Goal: Information Seeking & Learning: Find specific fact

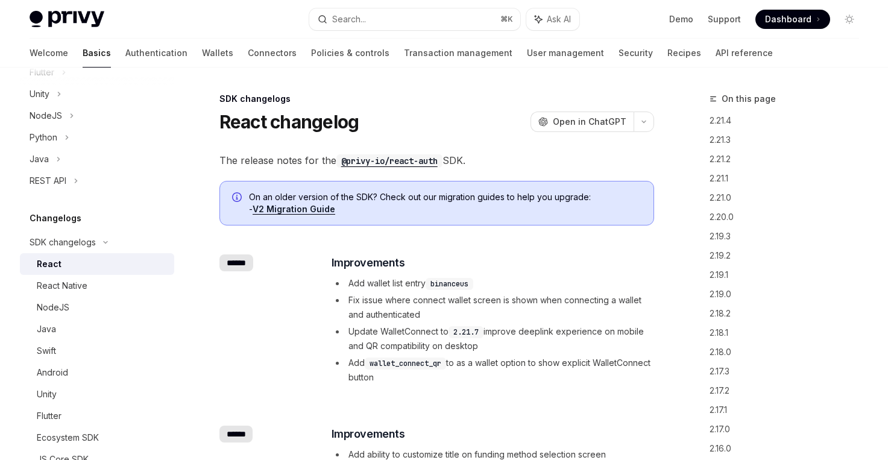
scroll to position [15, 0]
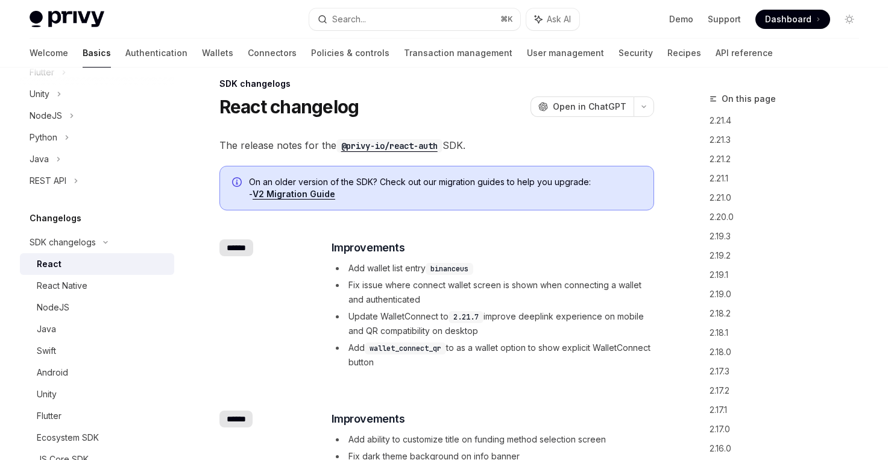
click at [374, 276] on ul "Add wallet list entry binanceus Fix issue where connect wallet screen is shown …" at bounding box center [492, 315] width 321 height 109
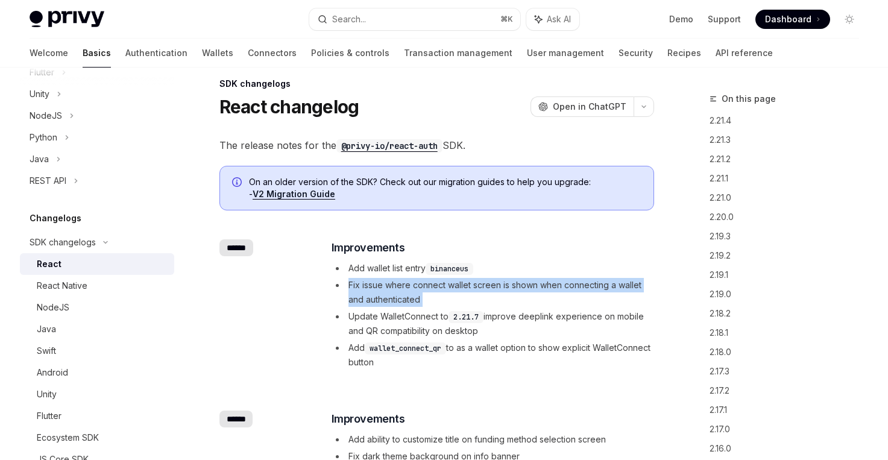
click at [390, 265] on li "Add wallet list entry binanceus" at bounding box center [492, 268] width 321 height 14
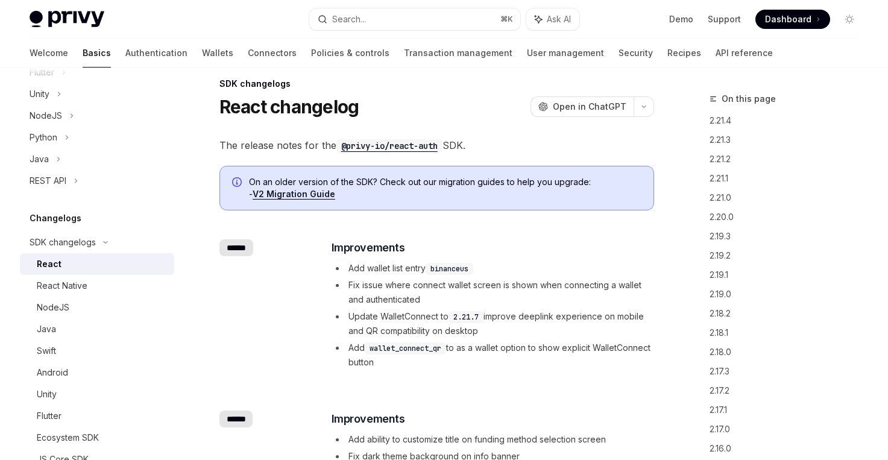
click at [390, 265] on li "Add wallet list entry binanceus" at bounding box center [492, 268] width 321 height 14
click at [385, 275] on li "Add wallet list entry binanceus" at bounding box center [492, 268] width 321 height 14
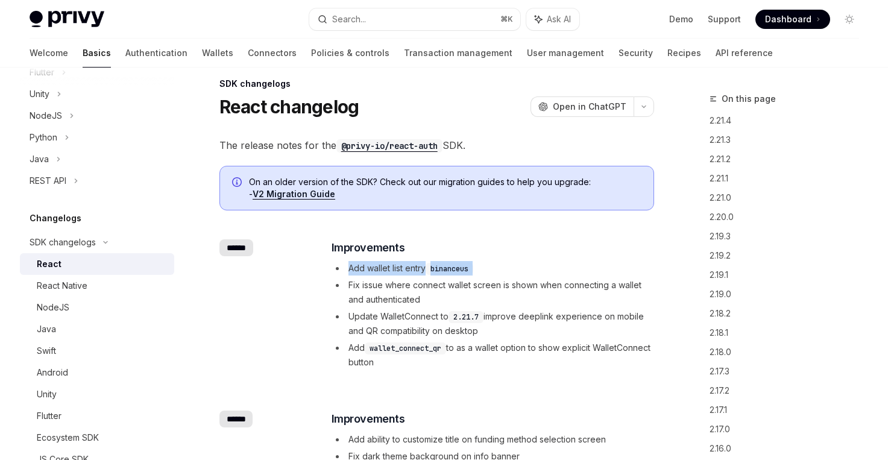
click at [381, 289] on li "Fix issue where connect wallet screen is shown when connecting a wallet and aut…" at bounding box center [492, 292] width 321 height 29
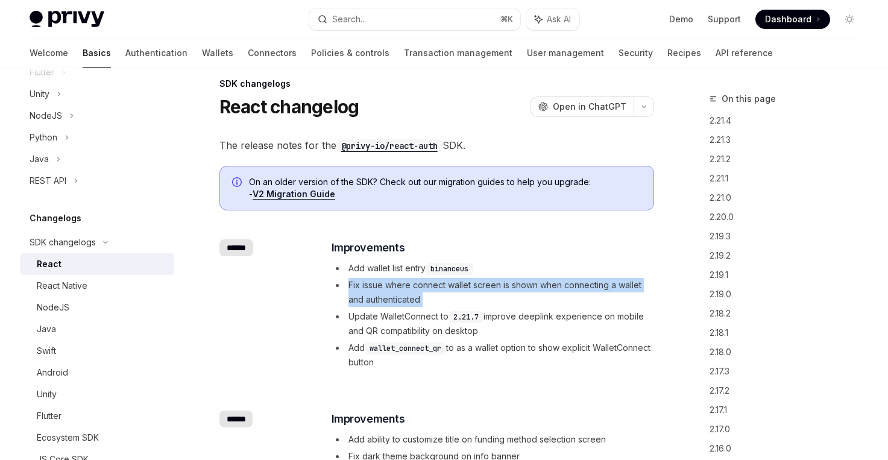
click at [381, 289] on li "Fix issue where connect wallet screen is shown when connecting a wallet and aut…" at bounding box center [492, 292] width 321 height 29
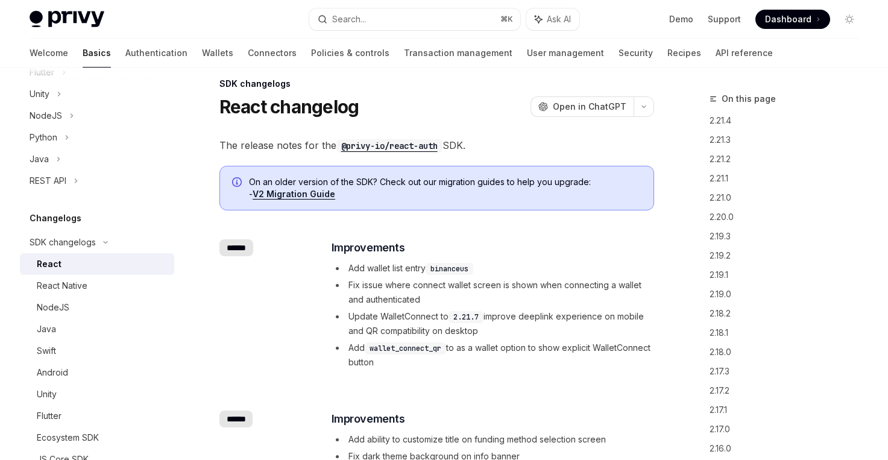
click at [381, 289] on li "Fix issue where connect wallet screen is shown when connecting a wallet and aut…" at bounding box center [492, 292] width 321 height 29
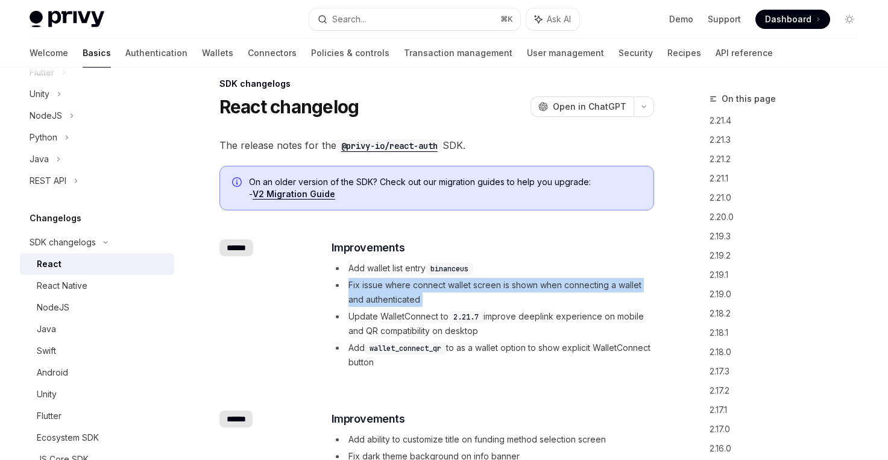
click at [381, 289] on li "Fix issue where connect wallet screen is shown when connecting a wallet and aut…" at bounding box center [492, 292] width 321 height 29
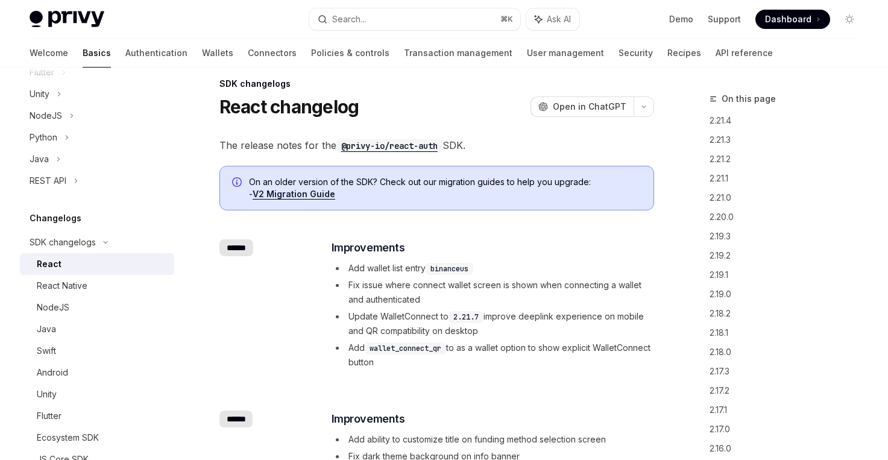
click at [381, 289] on li "Fix issue where connect wallet screen is shown when connecting a wallet and aut…" at bounding box center [492, 292] width 321 height 29
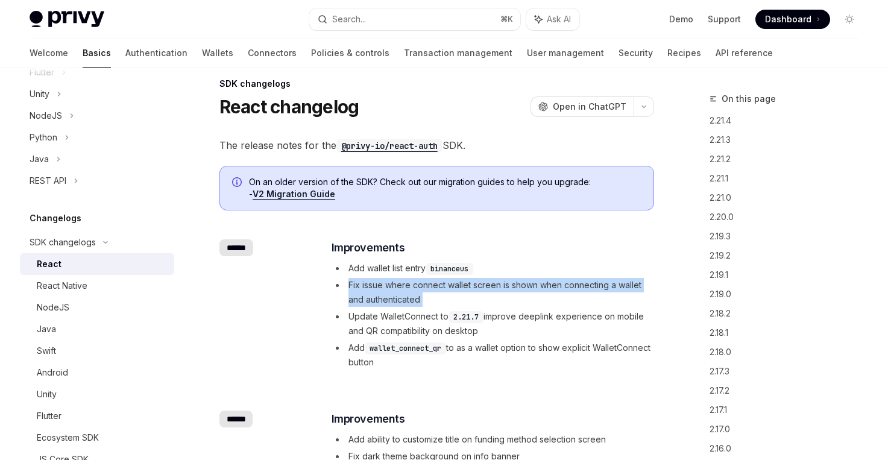
click at [381, 289] on li "Fix issue where connect wallet screen is shown when connecting a wallet and aut…" at bounding box center [492, 292] width 321 height 29
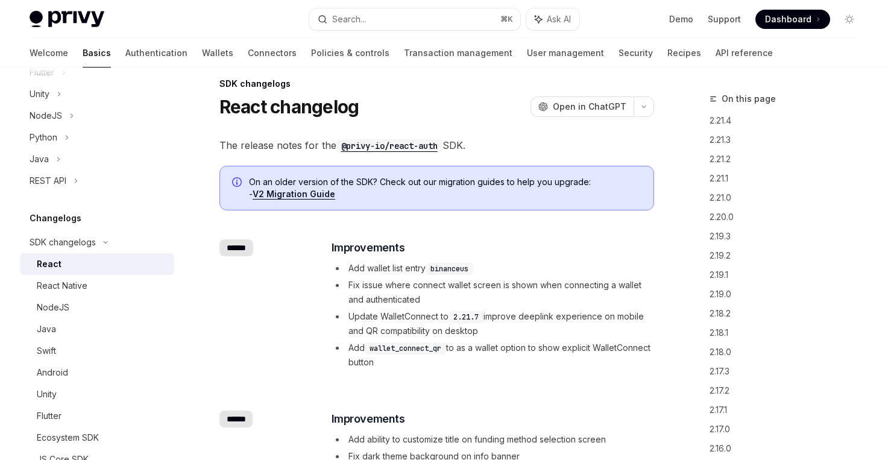
click at [381, 289] on li "Fix issue where connect wallet screen is shown when connecting a wallet and aut…" at bounding box center [492, 292] width 321 height 29
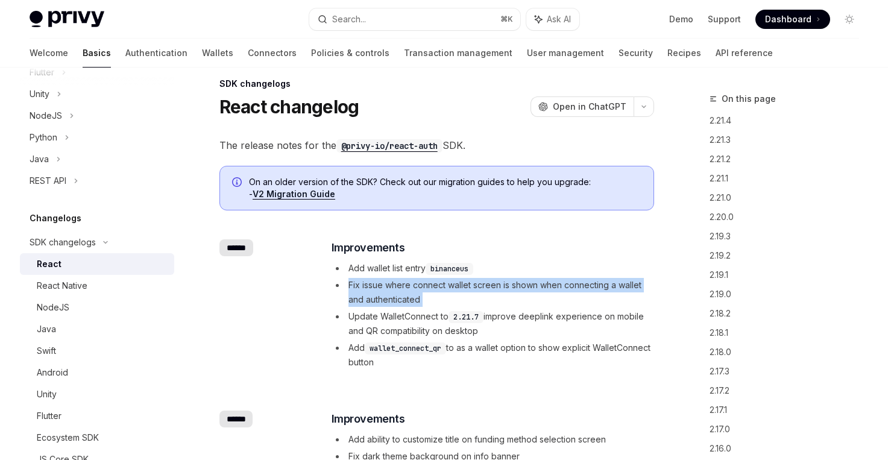
click at [382, 299] on li "Fix issue where connect wallet screen is shown when connecting a wallet and aut…" at bounding box center [492, 292] width 321 height 29
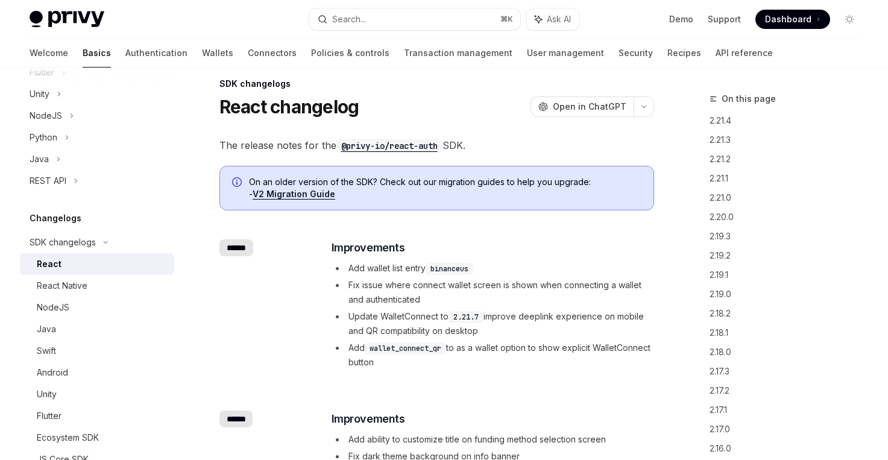
click at [382, 299] on li "Fix issue where connect wallet screen is shown when connecting a wallet and aut…" at bounding box center [492, 292] width 321 height 29
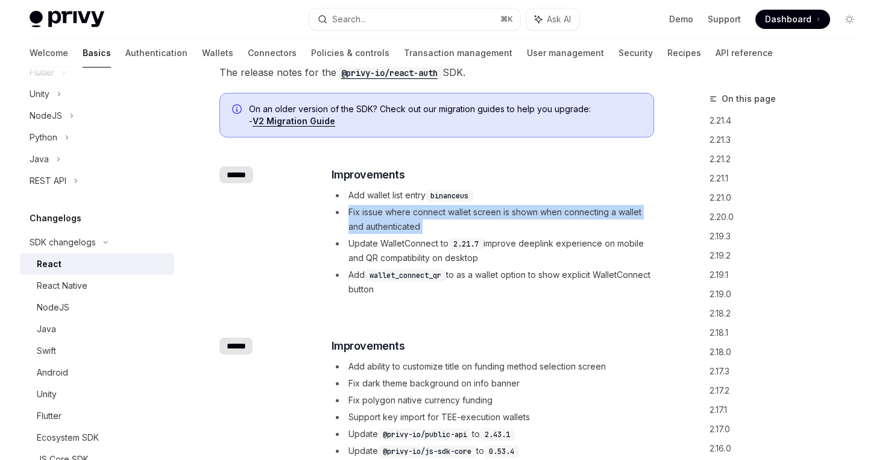
scroll to position [142, 0]
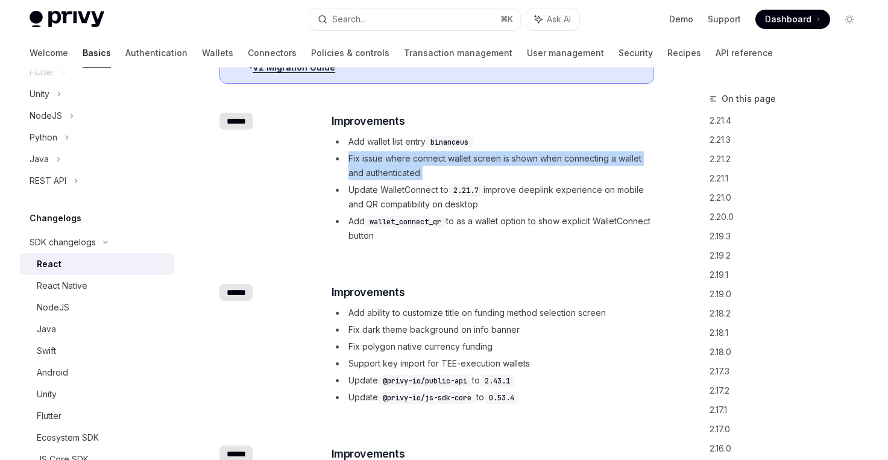
click at [419, 323] on li "Fix dark theme background on info banner" at bounding box center [492, 330] width 321 height 14
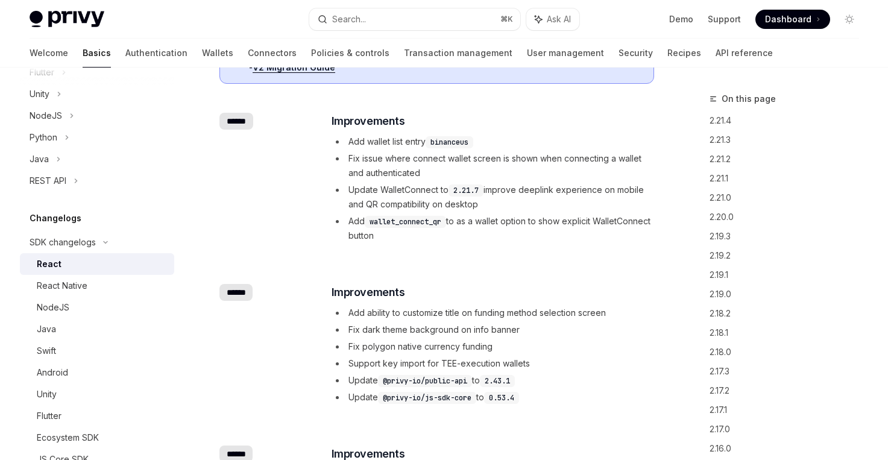
click at [419, 323] on li "Fix dark theme background on info banner" at bounding box center [492, 330] width 321 height 14
click at [432, 308] on span "Add ability to customize title on funding method selection screen" at bounding box center [478, 313] width 258 height 10
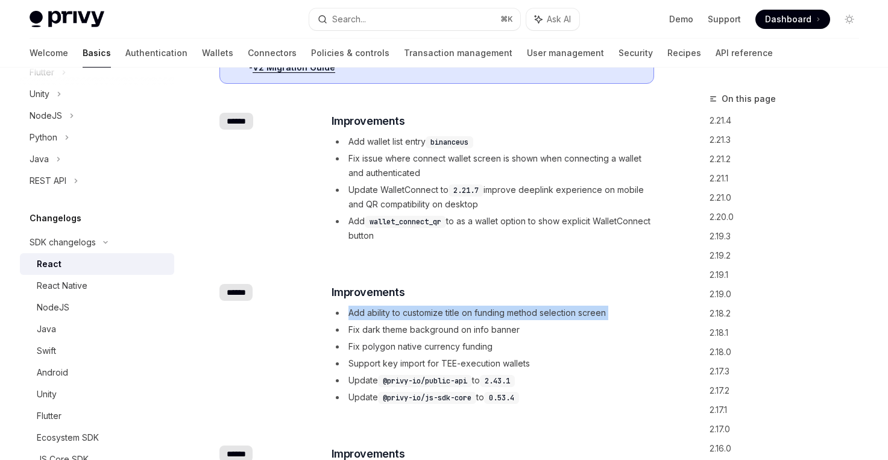
click at [420, 323] on li "Fix dark theme background on info banner" at bounding box center [492, 330] width 321 height 14
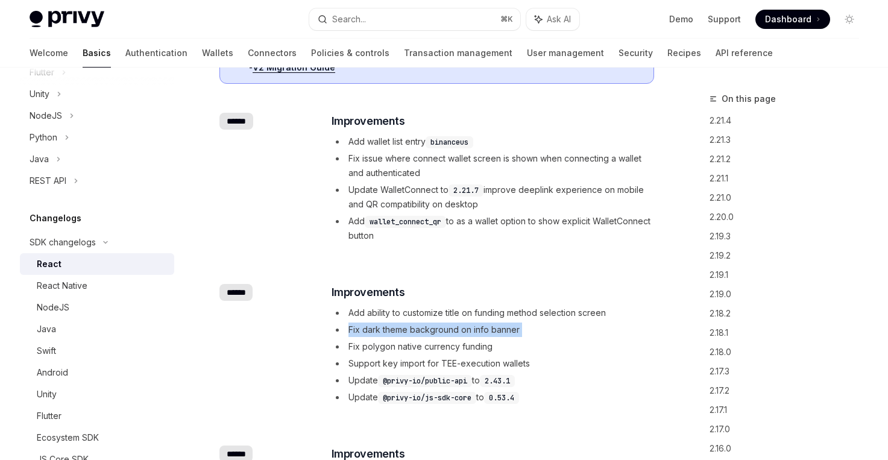
click at [407, 346] on span "Fix polygon native currency funding" at bounding box center [421, 346] width 144 height 10
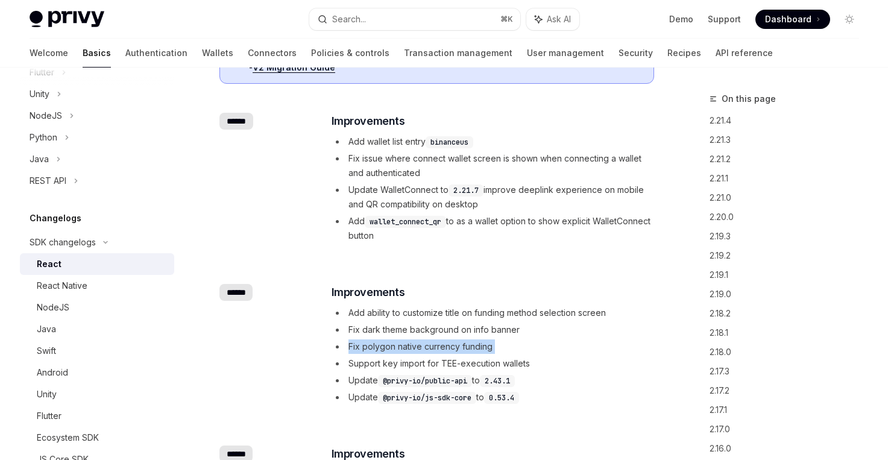
click at [391, 358] on li "Support key import for TEE-execution wallets" at bounding box center [492, 363] width 321 height 14
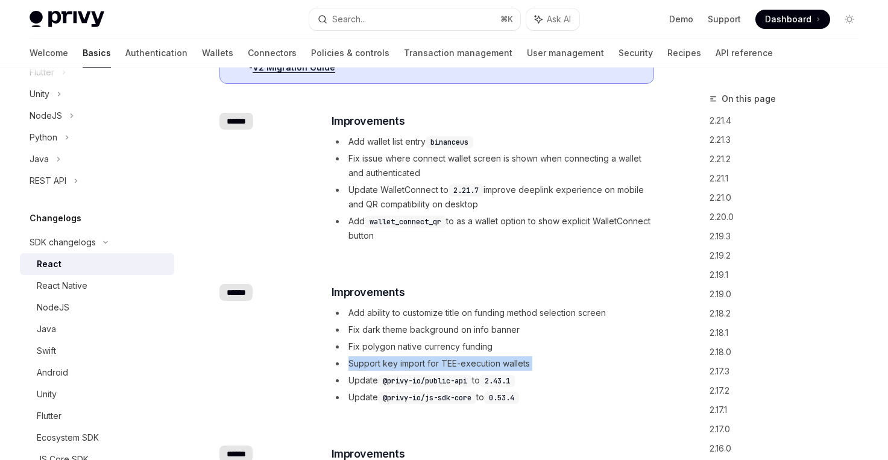
scroll to position [185, 0]
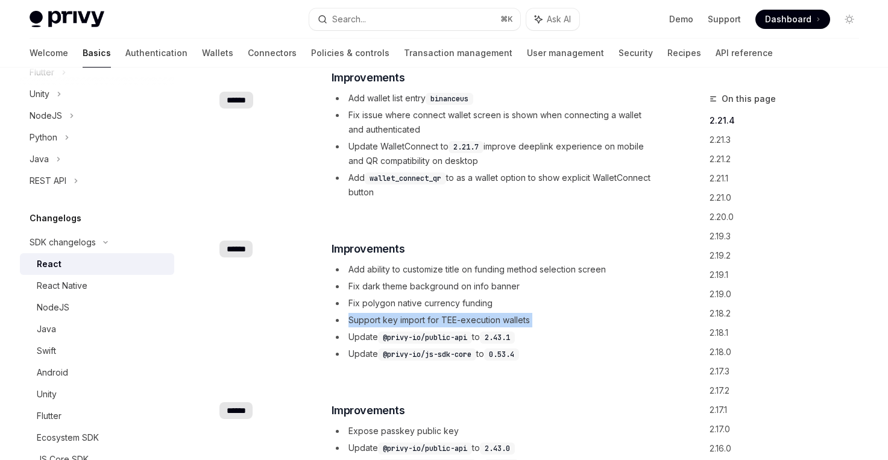
click at [361, 330] on li "Update @privy-io/public-api to 2.43.1" at bounding box center [492, 337] width 321 height 14
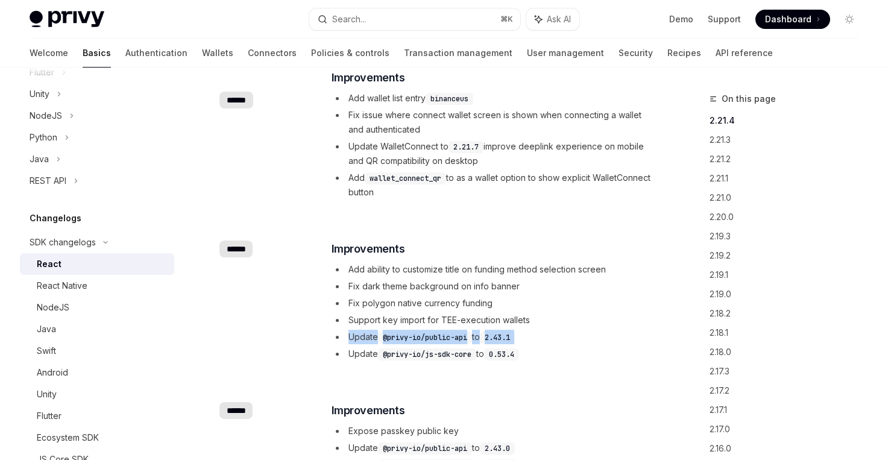
click at [355, 344] on li "Update @privy-io/public-api to 2.43.1" at bounding box center [492, 337] width 321 height 14
click at [355, 346] on ul "Add ability to customize title on funding method selection screen Fix dark them…" at bounding box center [492, 311] width 321 height 99
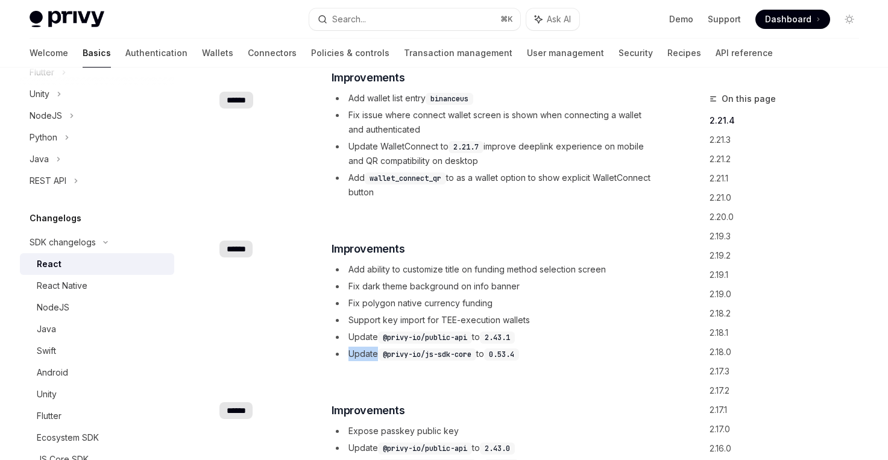
click at [355, 346] on ul "Add ability to customize title on funding method selection screen Fix dark them…" at bounding box center [492, 311] width 321 height 99
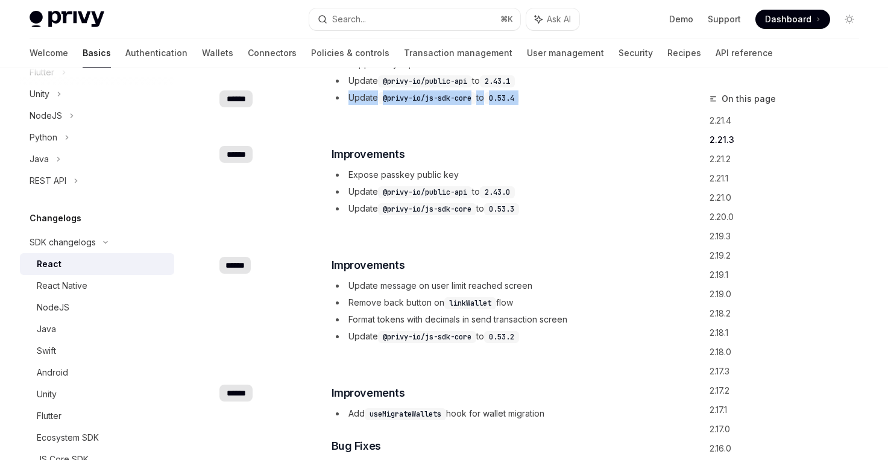
scroll to position [452, 0]
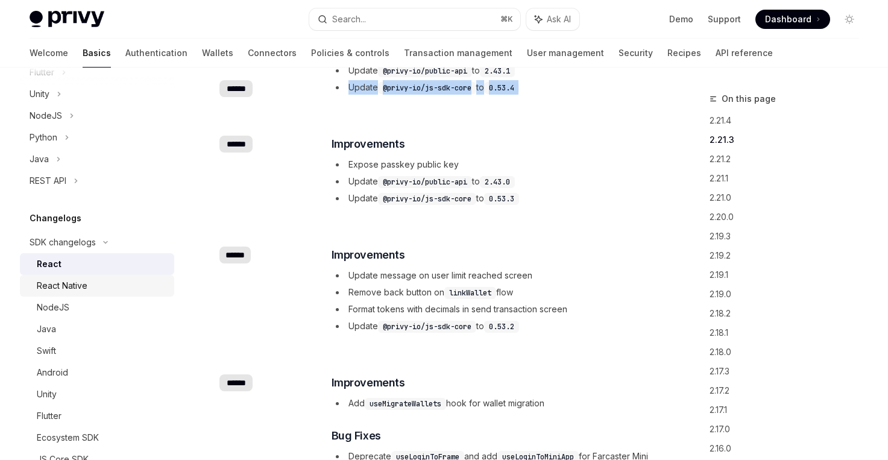
click at [72, 280] on div "React Native" at bounding box center [62, 286] width 51 height 14
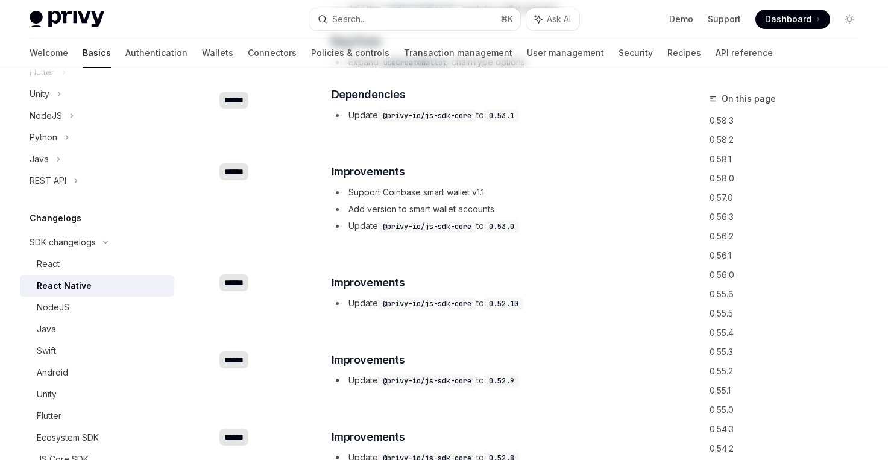
type textarea "*"
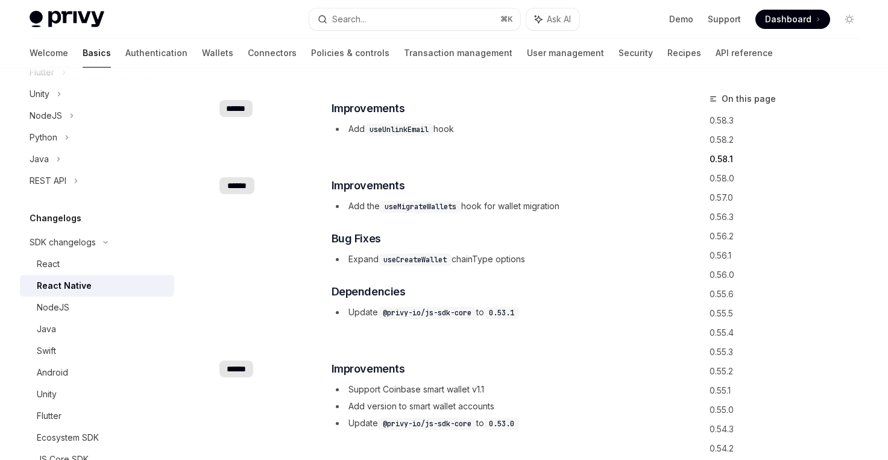
scroll to position [265, 0]
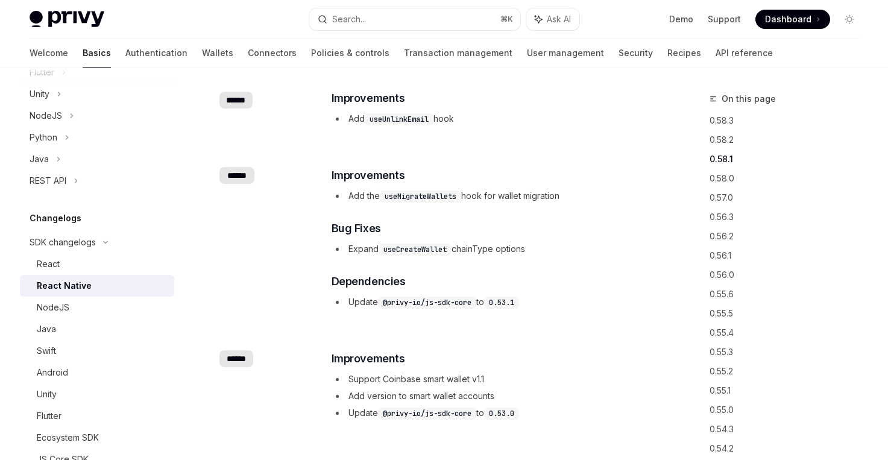
click at [420, 253] on code "useCreateWallet" at bounding box center [415, 250] width 73 height 12
copy code "useCreateWallet"
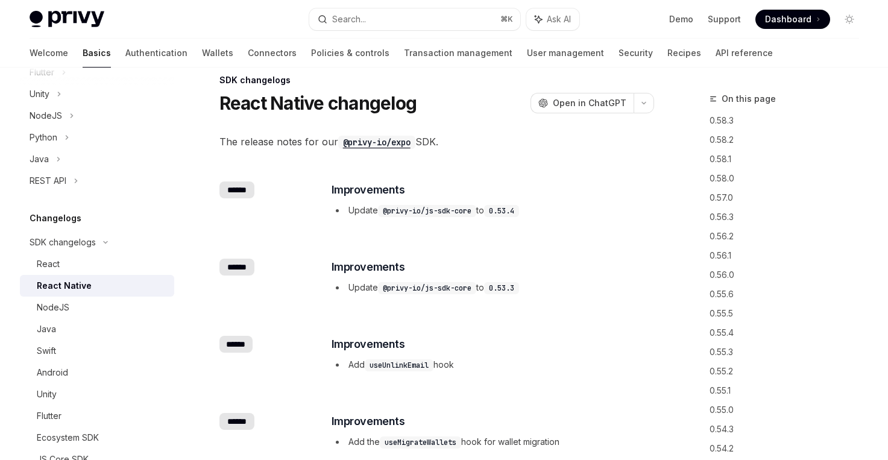
scroll to position [13, 0]
